Goal: Obtain resource: Obtain resource

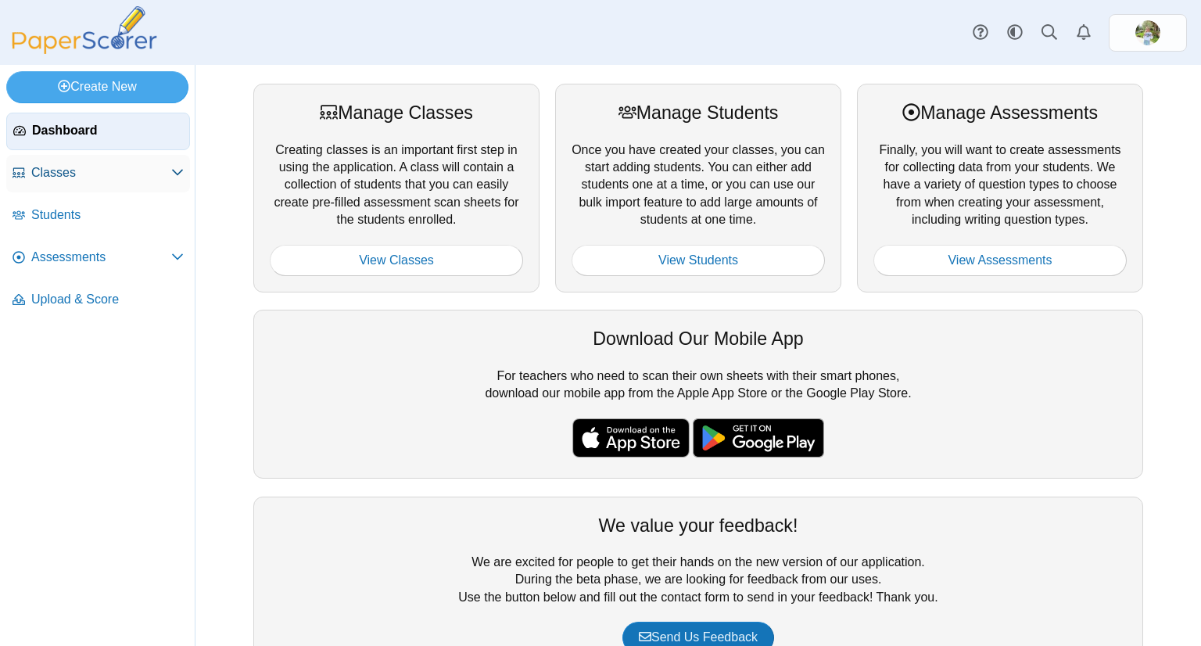
click at [148, 167] on span "Classes" at bounding box center [101, 172] width 140 height 17
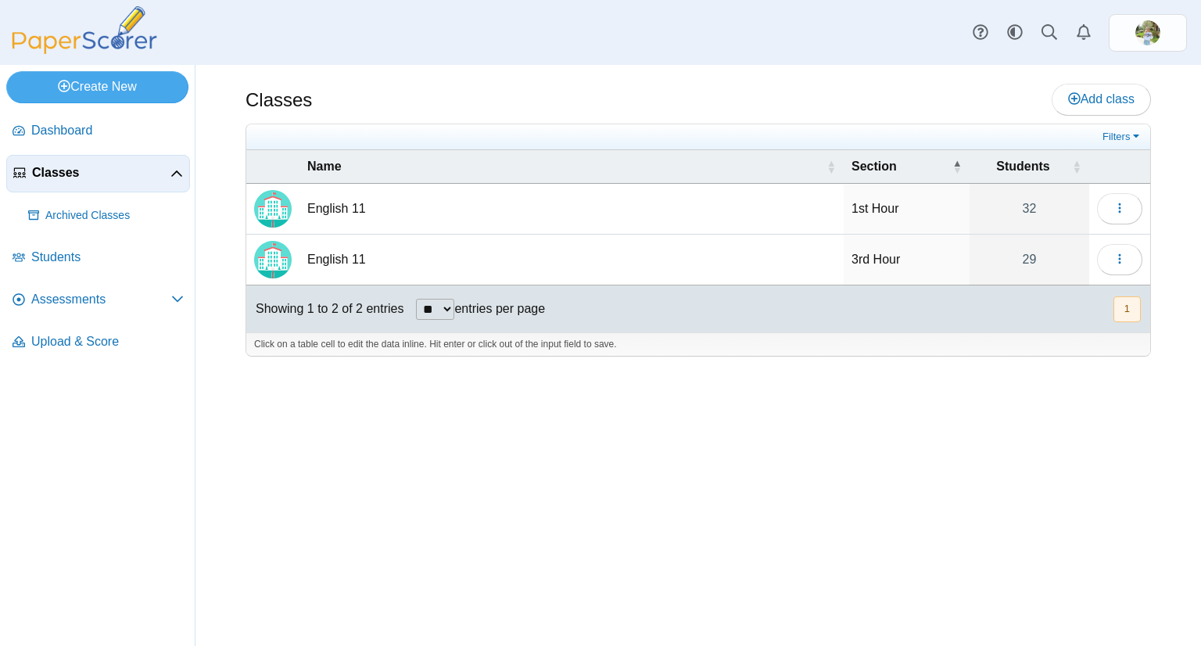
click at [371, 198] on td "English 11" at bounding box center [572, 209] width 544 height 51
click at [1128, 214] on button "button" at bounding box center [1119, 208] width 45 height 31
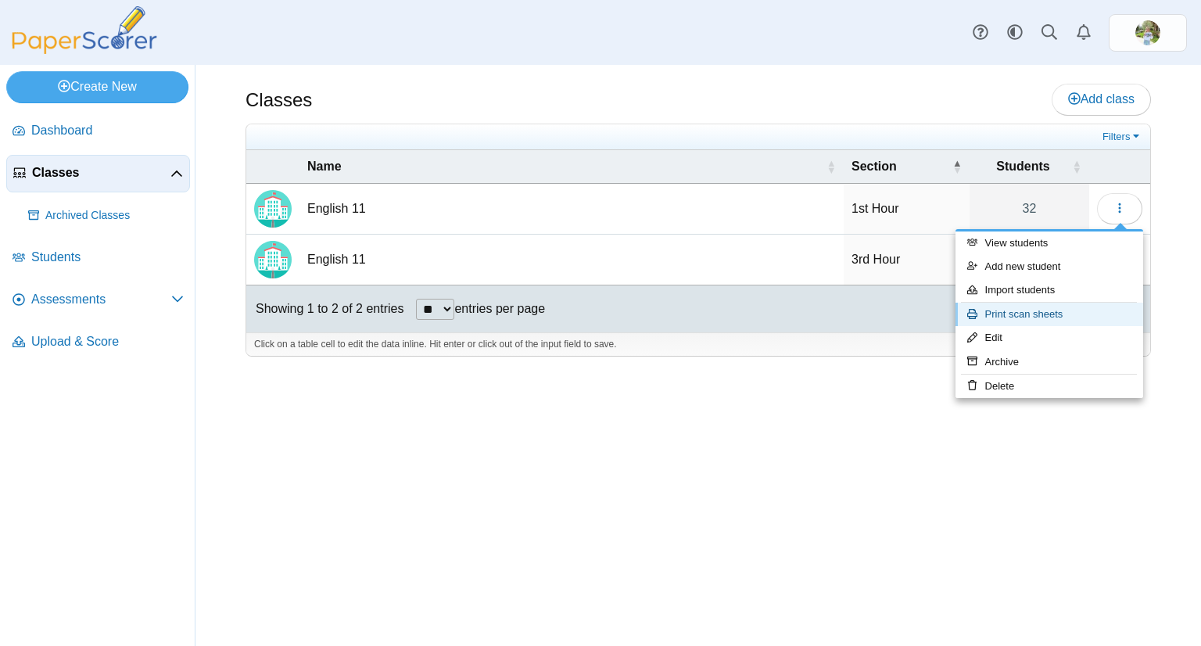
click at [1061, 314] on link "Print scan sheets" at bounding box center [1050, 314] width 188 height 23
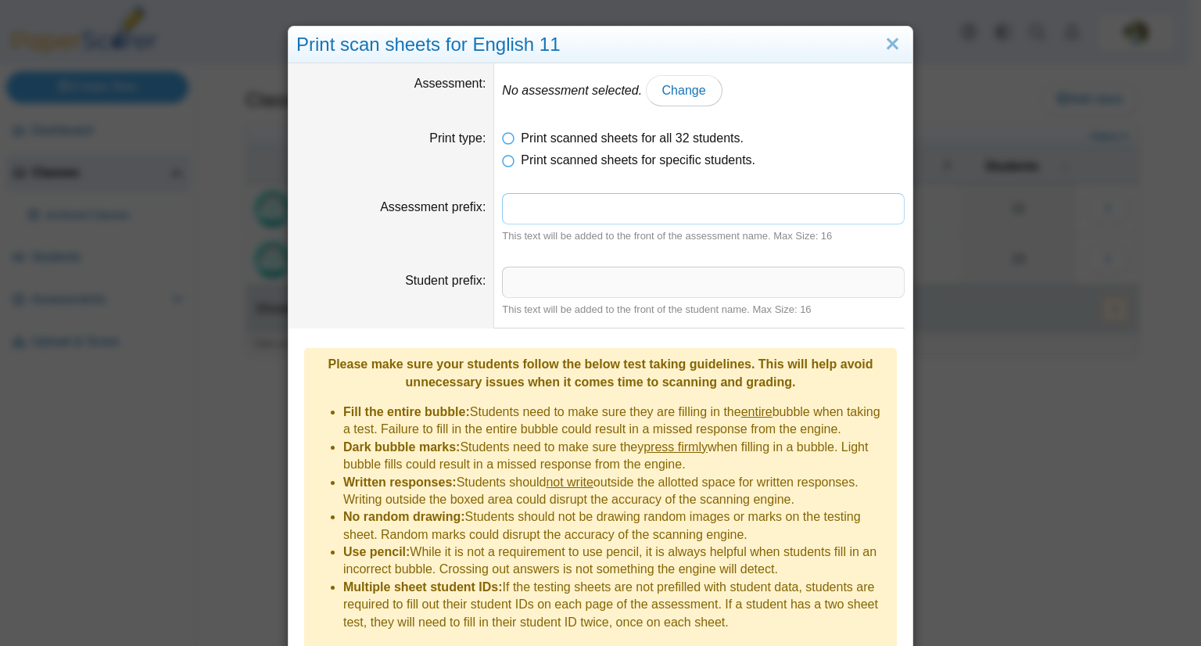
click at [552, 201] on input "Assessment prefix" at bounding box center [703, 208] width 403 height 31
type input "********"
click at [604, 242] on div "This text will be added to the front of the assessment name. Max Size: 16" at bounding box center [703, 236] width 403 height 14
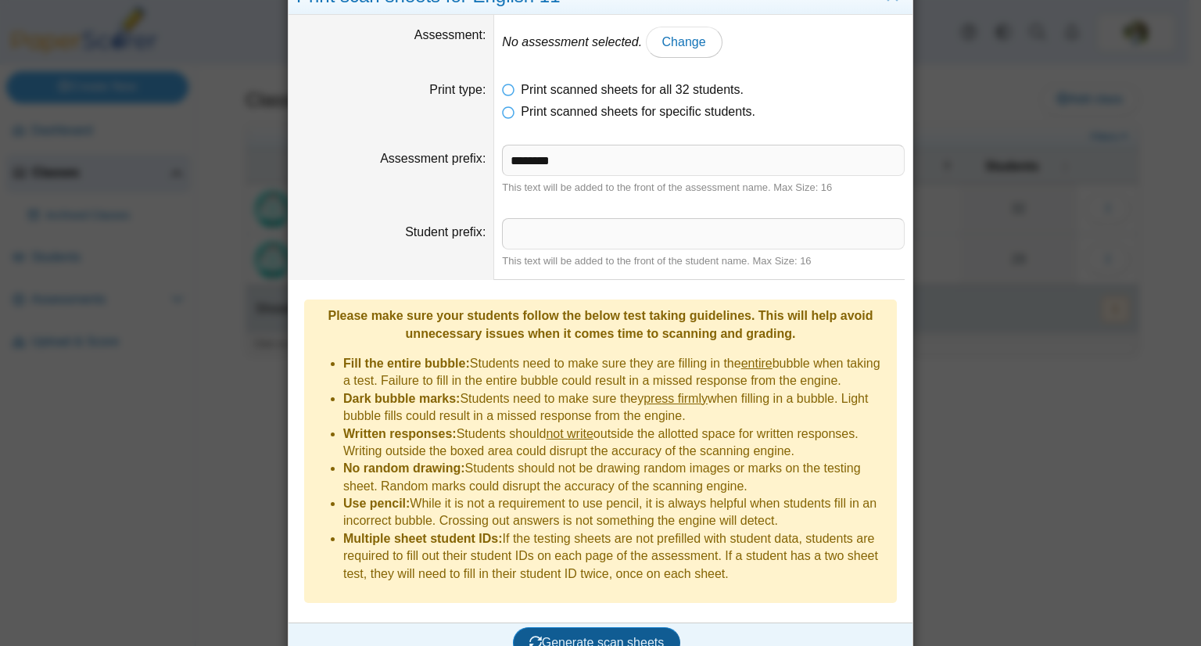
click at [610, 636] on span "Generate scan sheets" at bounding box center [596, 642] width 135 height 13
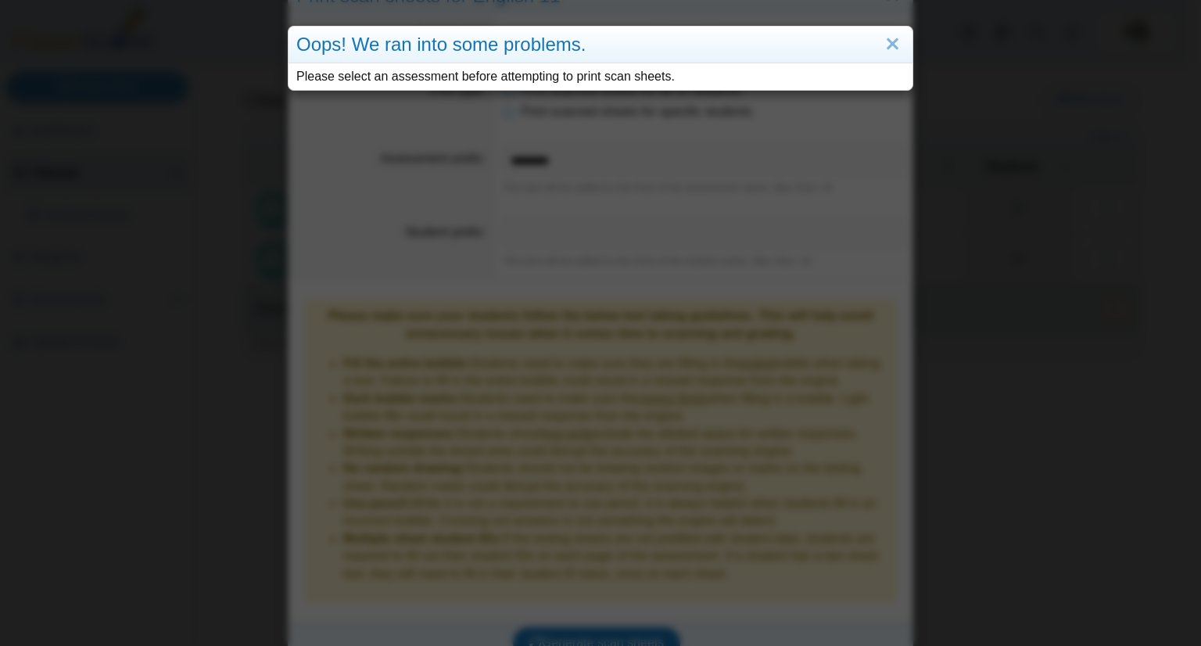
click at [623, 280] on div "Oops! We ran into some problems. Please select an assessment before attempting …" at bounding box center [600, 323] width 1201 height 646
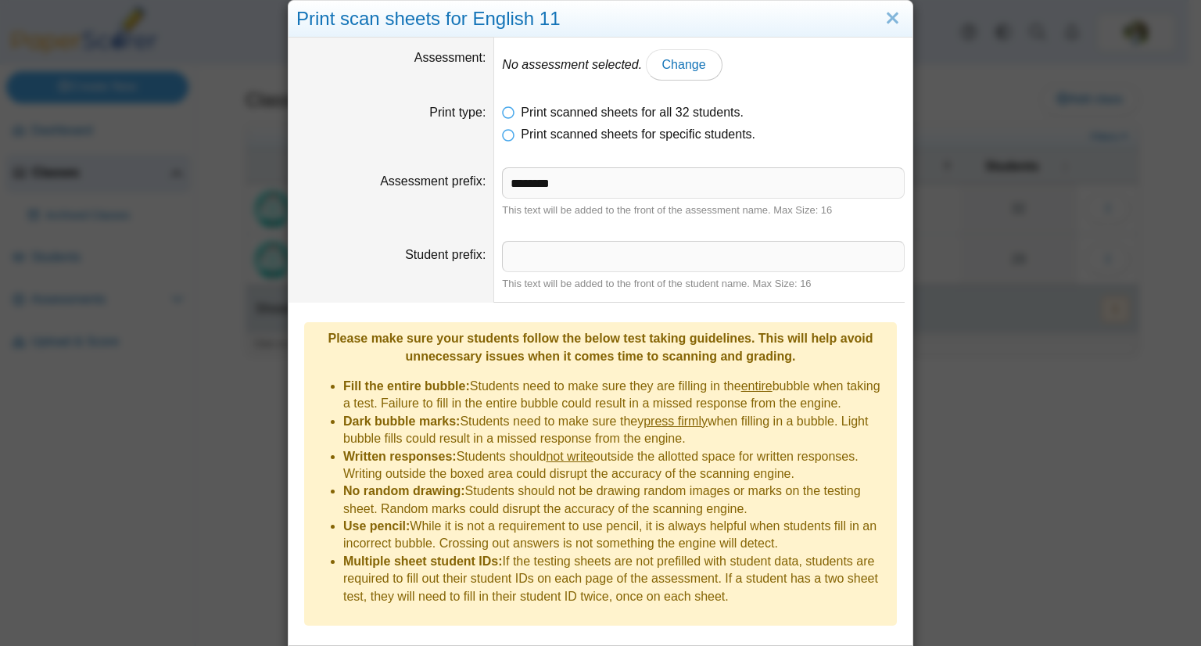
scroll to position [24, 0]
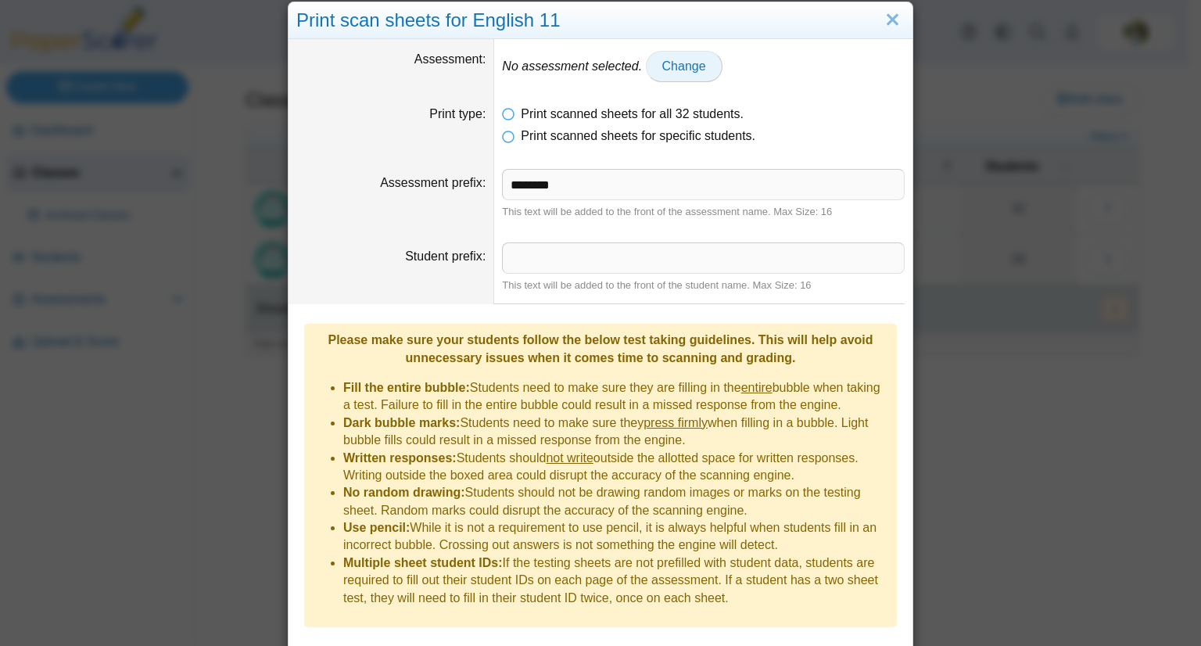
click at [676, 51] on link "Change" at bounding box center [684, 66] width 77 height 31
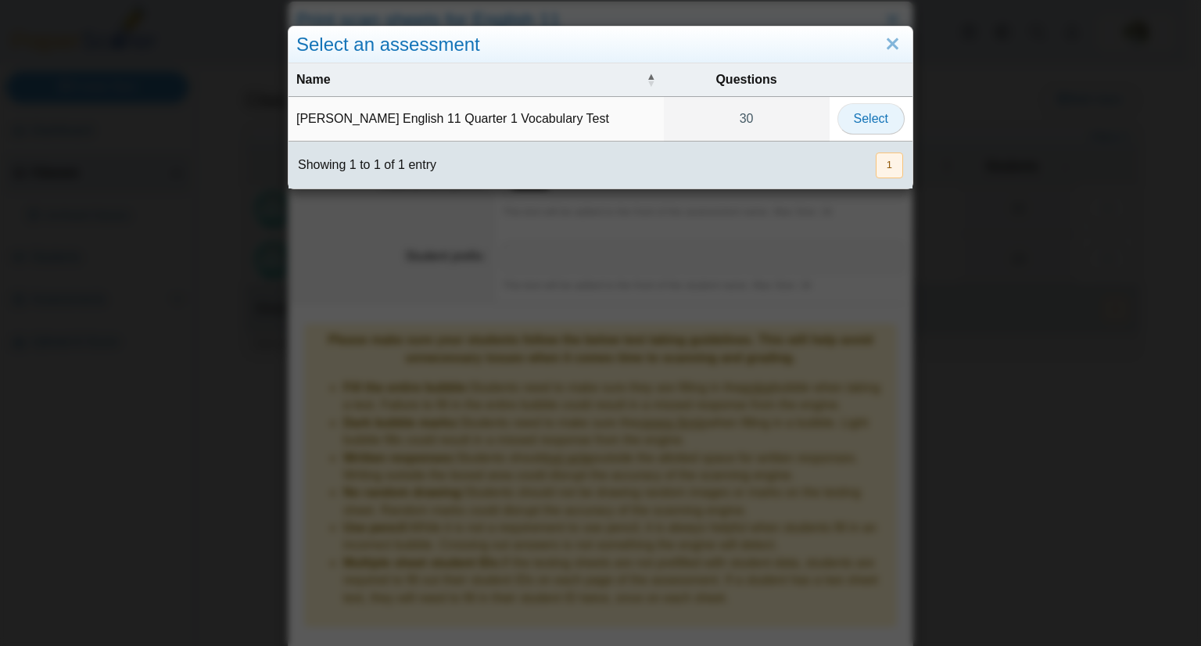
click at [866, 125] on span "Select" at bounding box center [871, 118] width 34 height 13
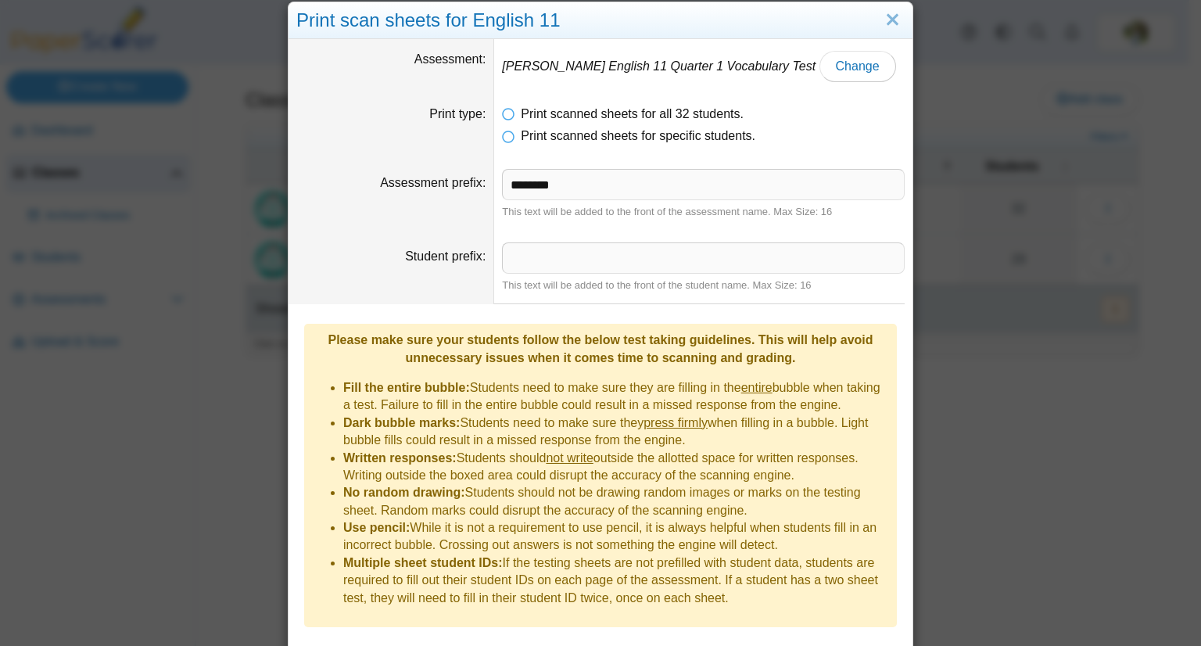
scroll to position [48, 0]
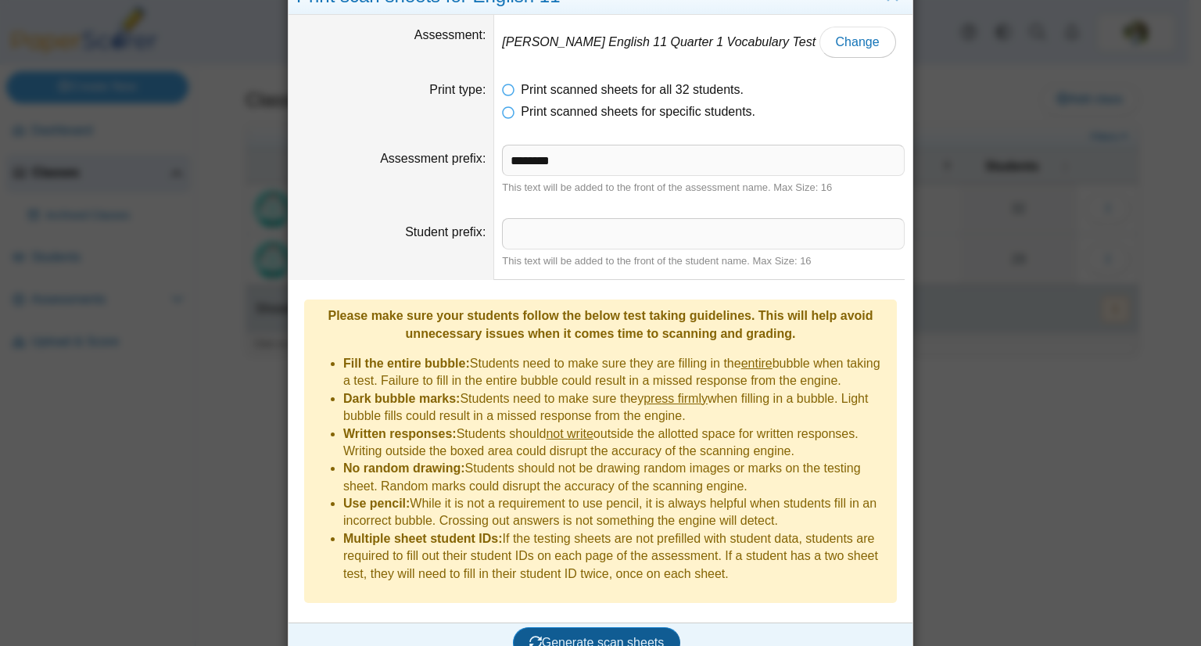
click at [581, 636] on span "Generate scan sheets" at bounding box center [596, 642] width 135 height 13
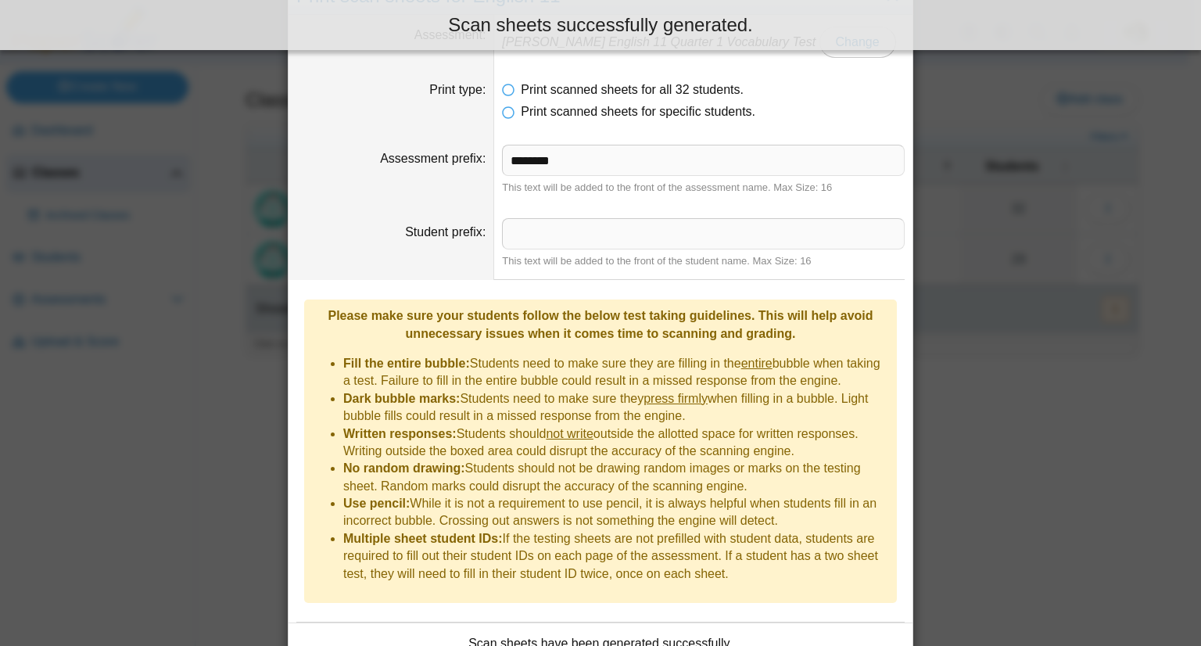
scroll to position [138, 0]
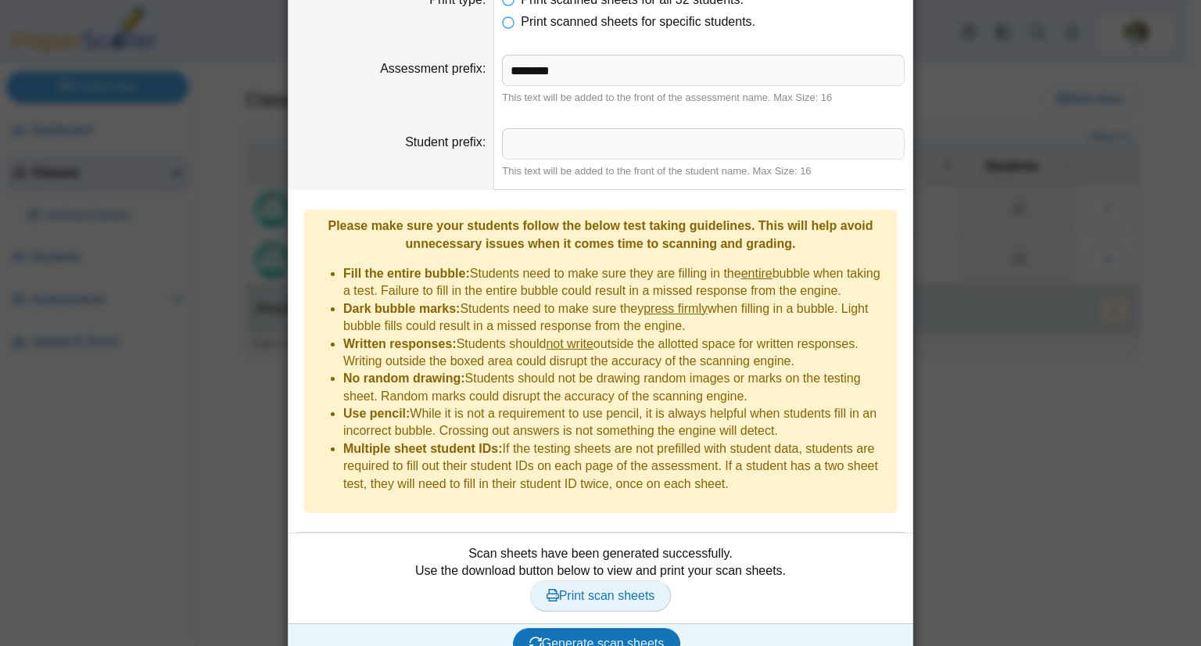
click at [602, 589] on span "Print scan sheets" at bounding box center [601, 595] width 109 height 13
click at [914, 303] on div "Print scan sheets for English 11 Assessment [PERSON_NAME] English 11 Quarter 1 …" at bounding box center [600, 323] width 1201 height 646
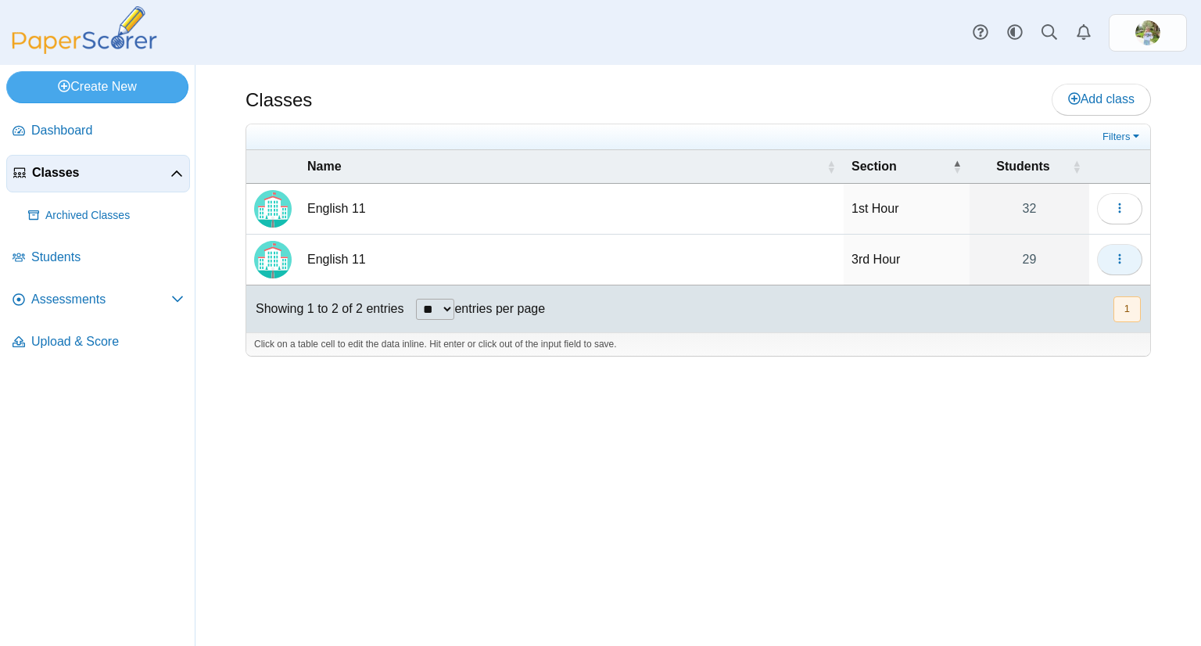
click at [1114, 259] on icon "button" at bounding box center [1120, 259] width 13 height 13
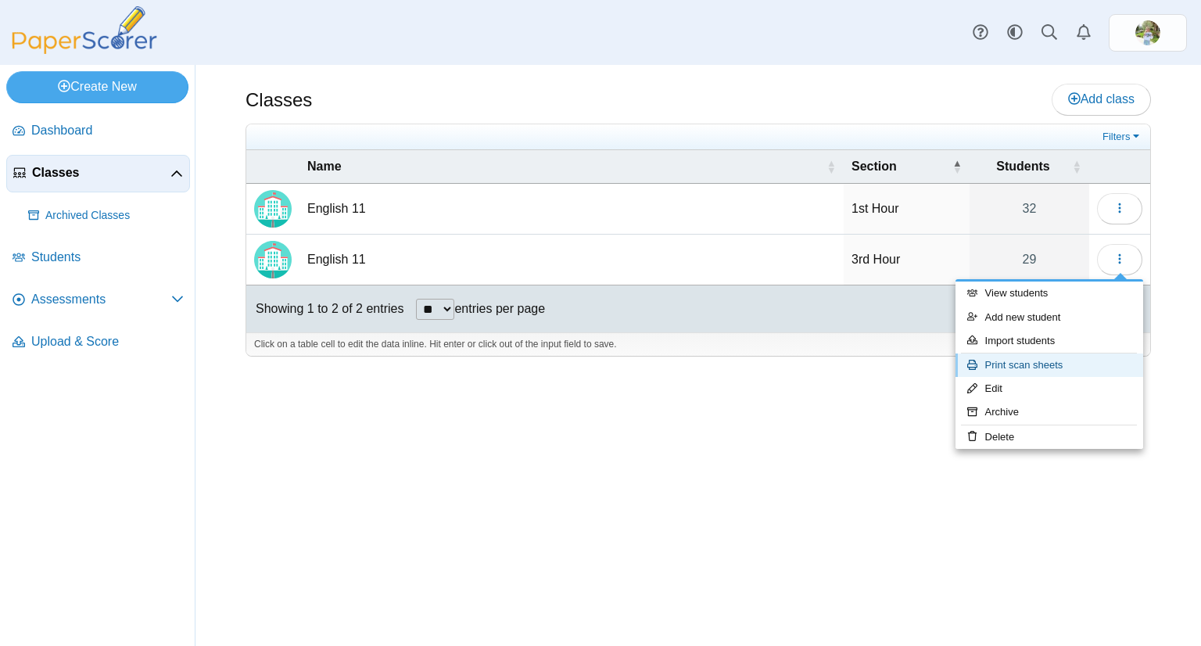
click at [1074, 368] on link "Print scan sheets" at bounding box center [1050, 365] width 188 height 23
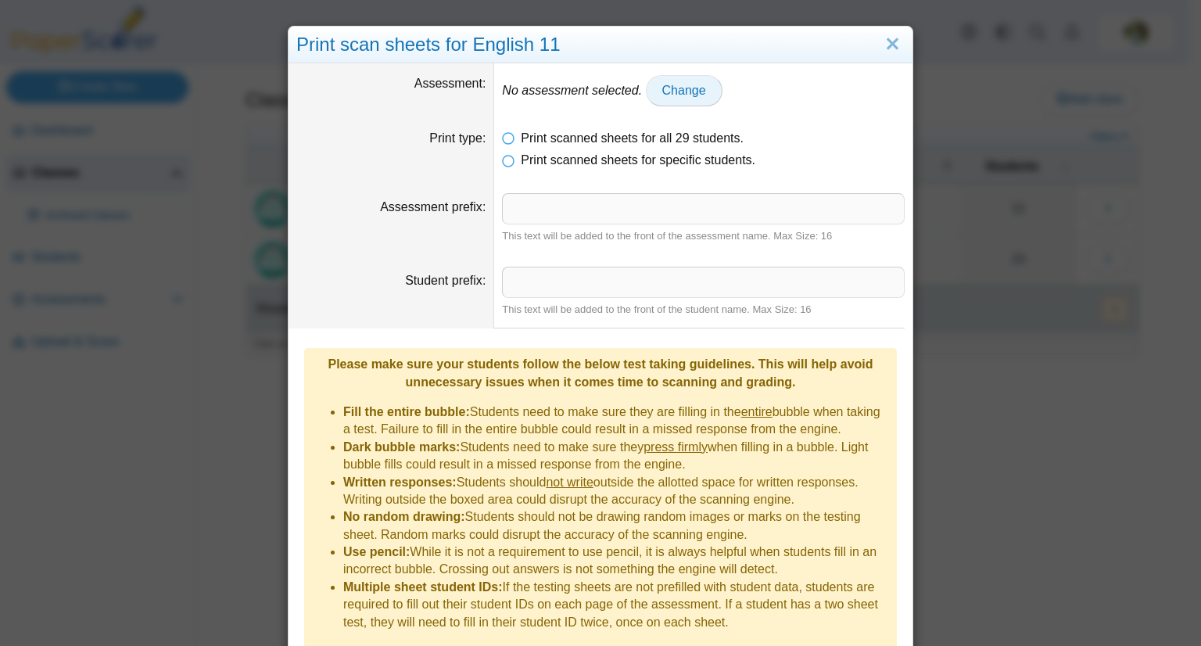
click at [673, 90] on span "Change" at bounding box center [684, 90] width 44 height 13
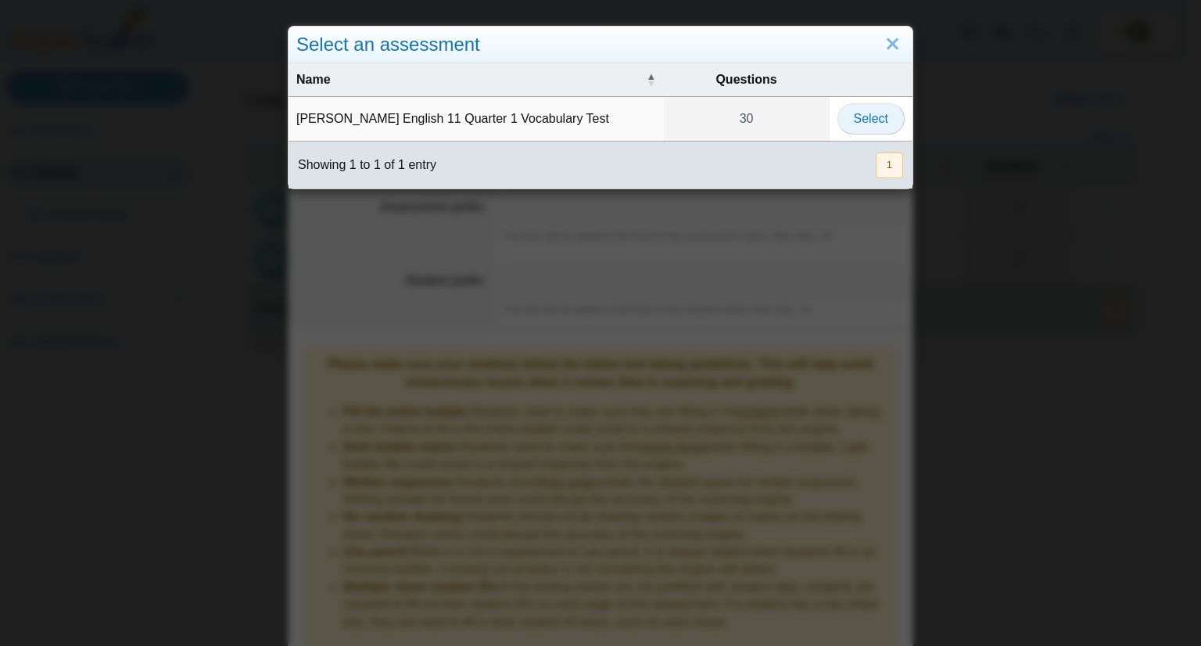
click at [848, 127] on button "Select" at bounding box center [871, 118] width 67 height 31
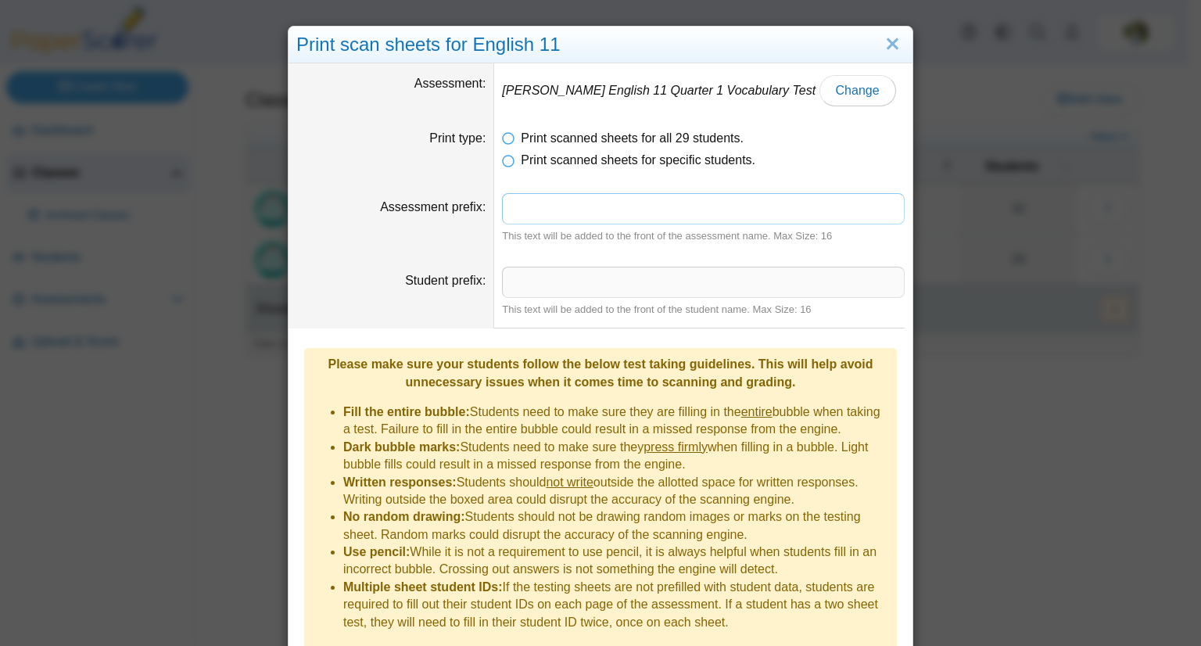
click at [653, 206] on input "Assessment prefix" at bounding box center [703, 208] width 403 height 31
type input "******"
click at [638, 364] on b "Please make sure your students follow the below test taking guidelines. This wi…" at bounding box center [600, 372] width 545 height 31
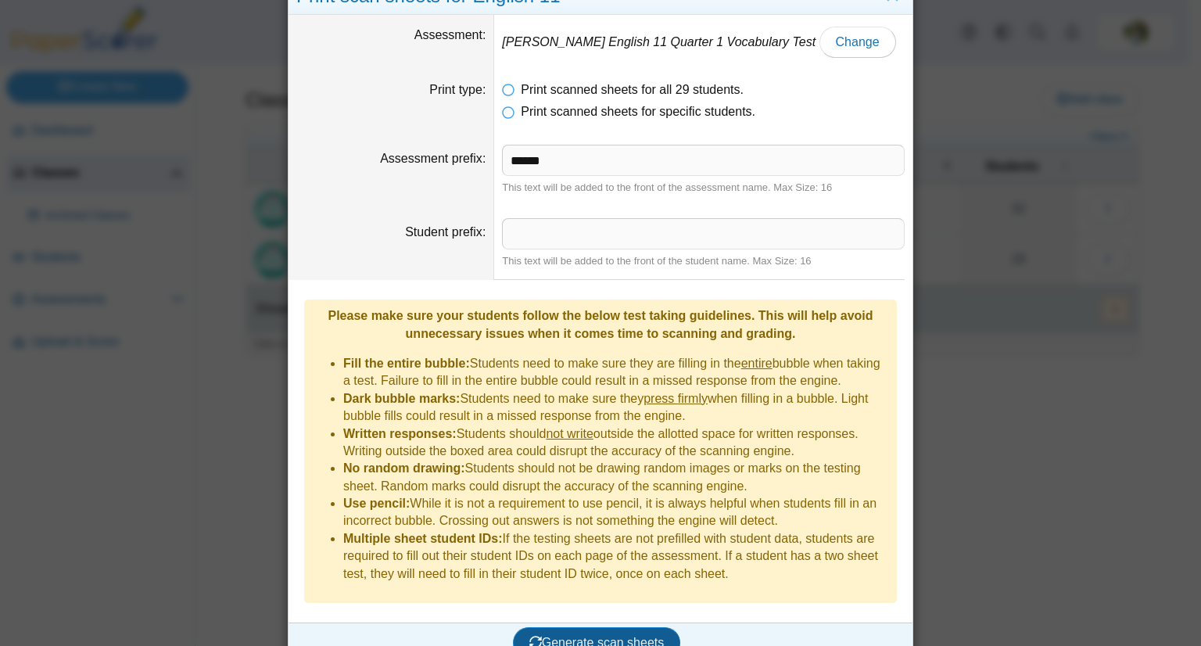
click at [587, 636] on span "Generate scan sheets" at bounding box center [596, 642] width 135 height 13
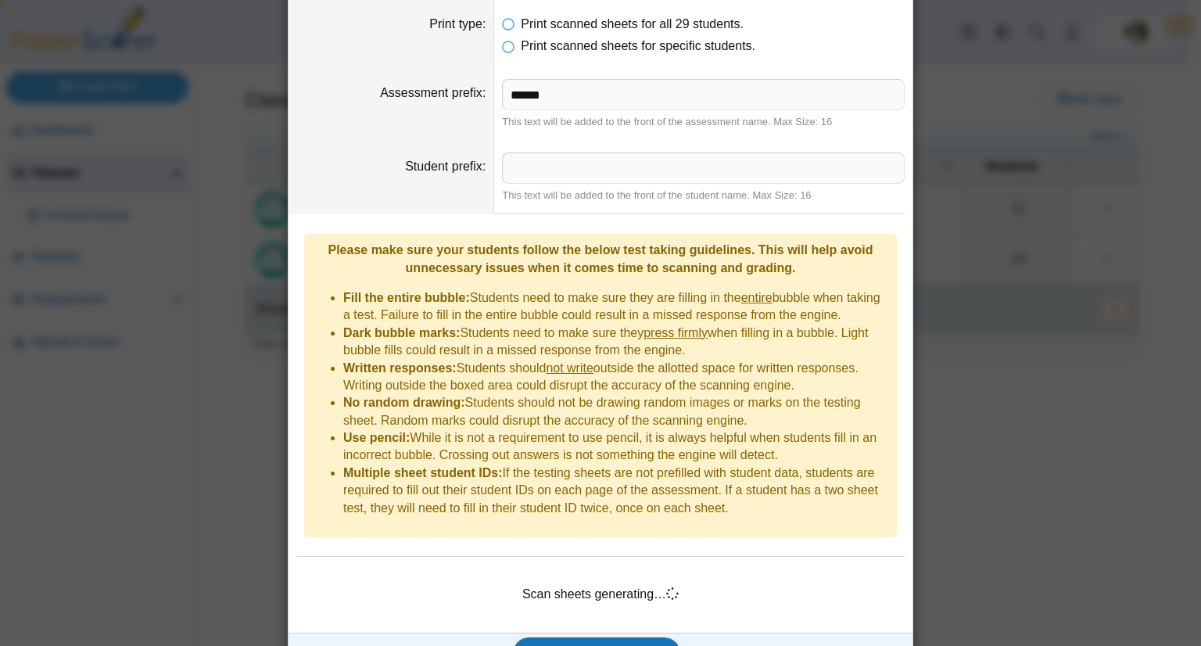
scroll to position [124, 0]
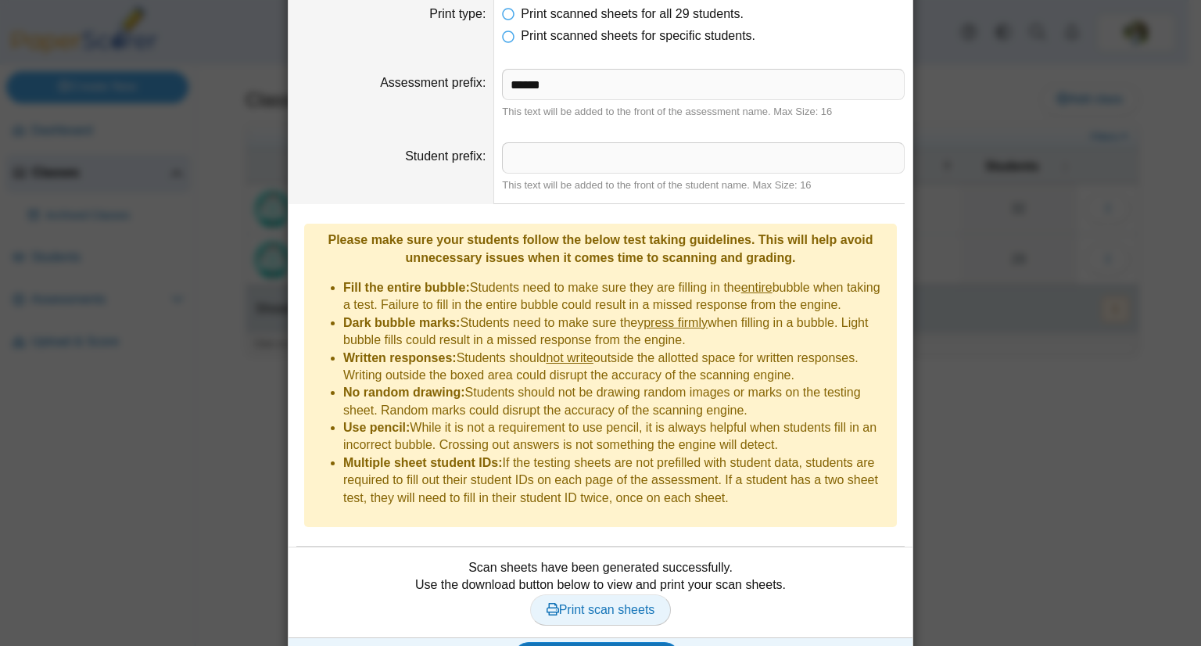
click at [643, 603] on span "Print scan sheets" at bounding box center [601, 609] width 109 height 13
click at [238, 241] on div "Print scan sheets for English 11 Assessment [PERSON_NAME] English 11 Quarter 1 …" at bounding box center [600, 323] width 1201 height 646
